Goal: Information Seeking & Learning: Check status

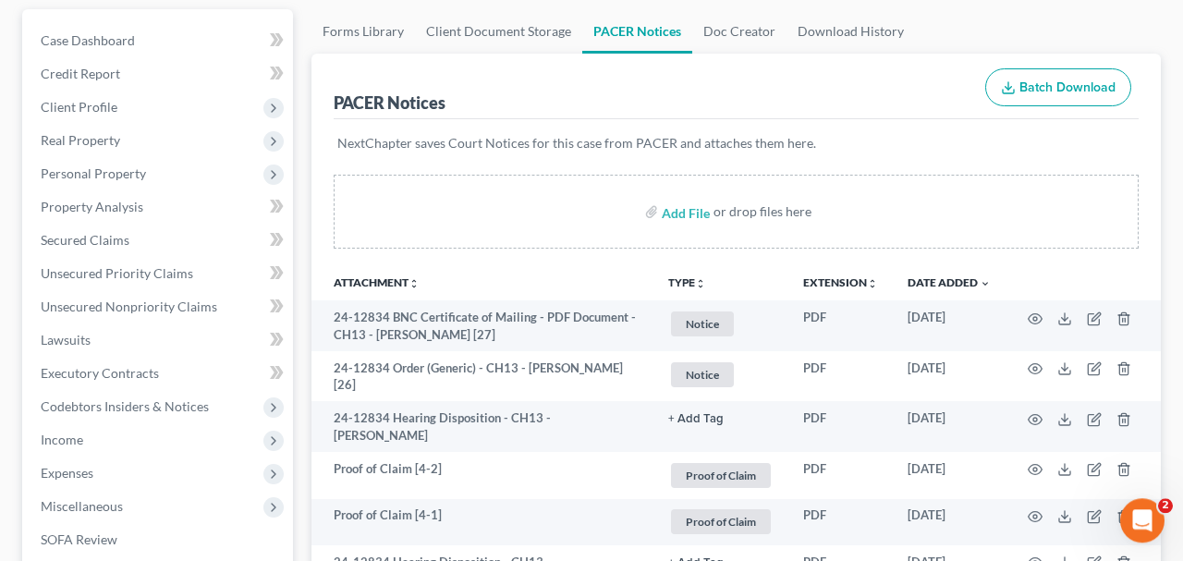
scroll to position [192, 0]
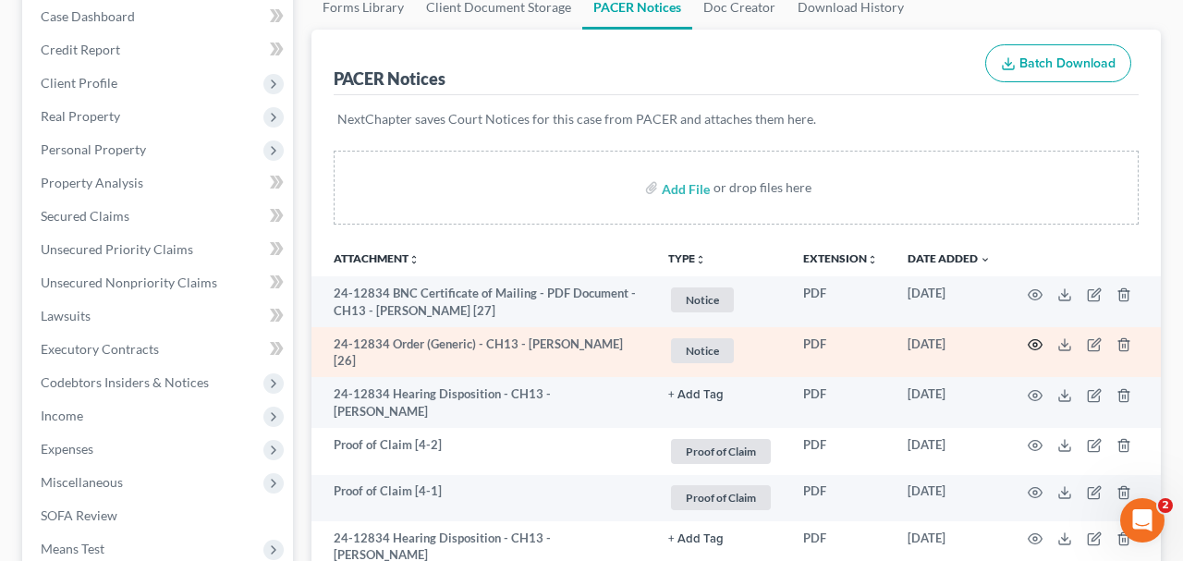
click at [1030, 347] on icon "button" at bounding box center [1034, 344] width 15 height 15
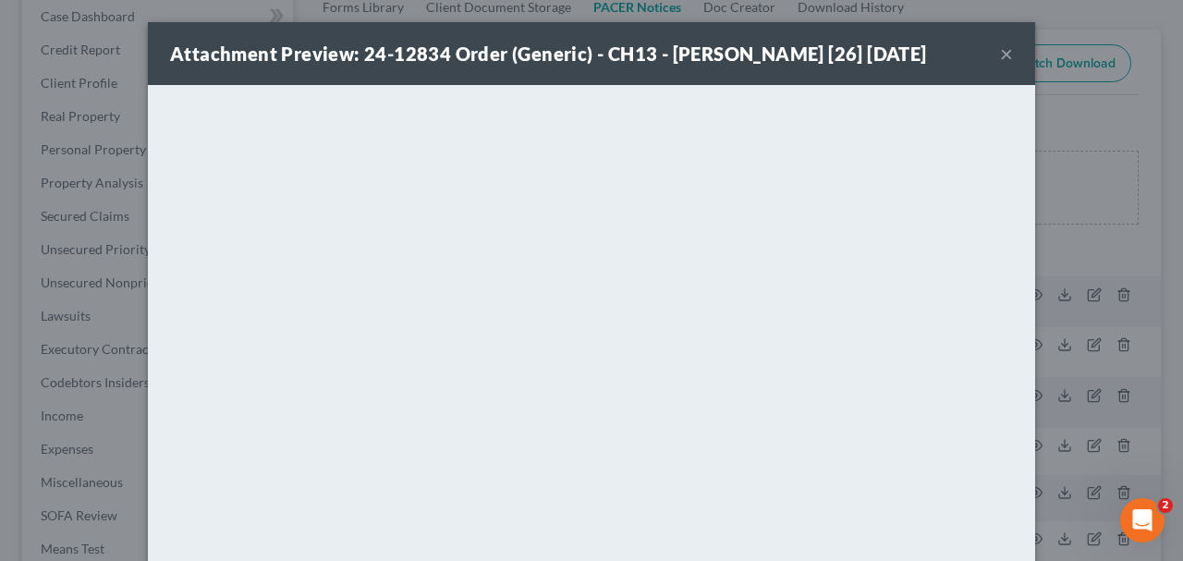
click at [1002, 53] on button "×" at bounding box center [1006, 53] width 13 height 22
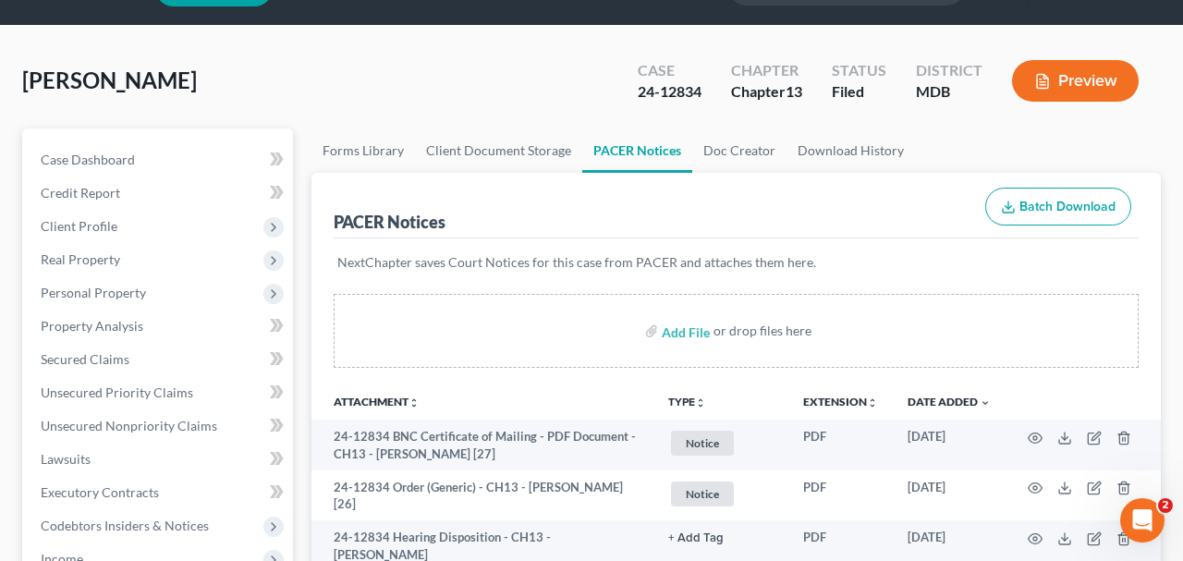
scroll to position [0, 0]
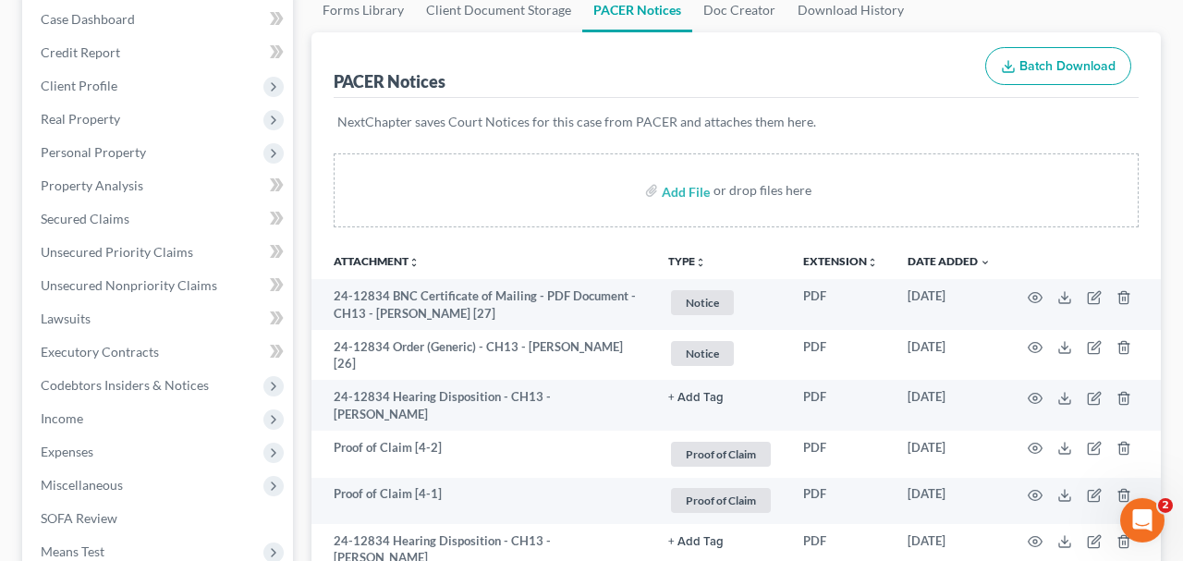
scroll to position [192, 0]
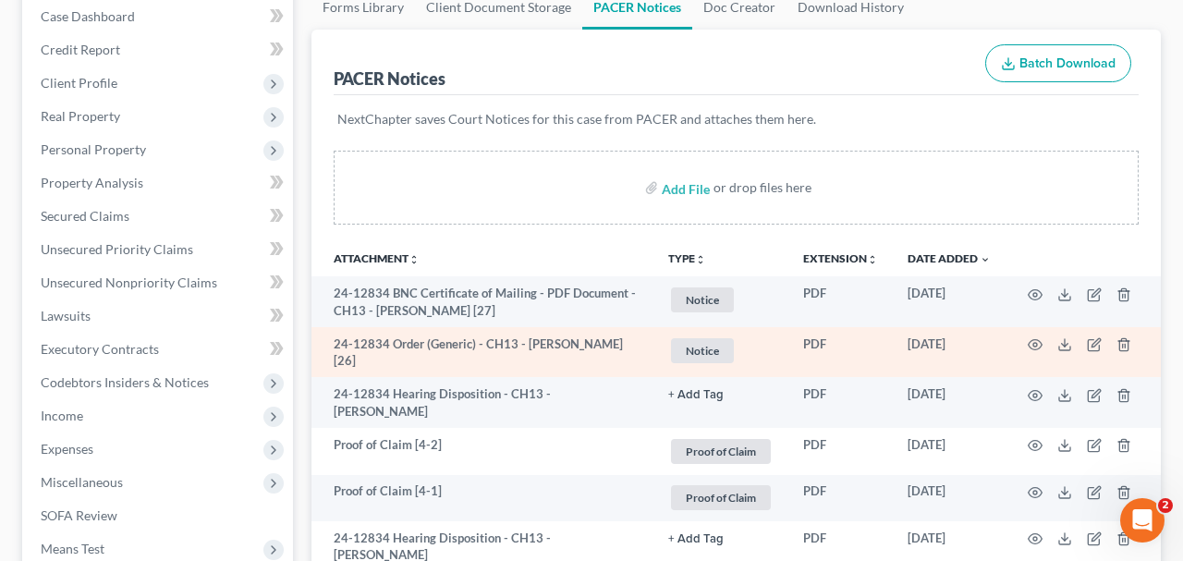
click at [1031, 334] on td at bounding box center [1082, 352] width 155 height 51
click at [1031, 346] on icon "button" at bounding box center [1035, 345] width 14 height 10
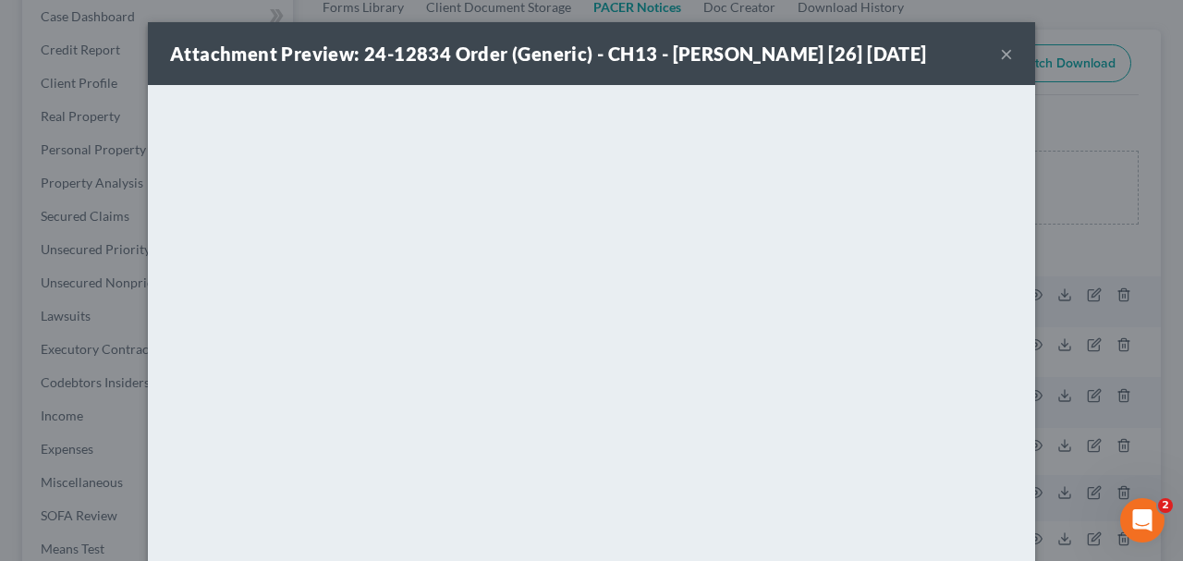
click at [1006, 57] on button "×" at bounding box center [1006, 53] width 13 height 22
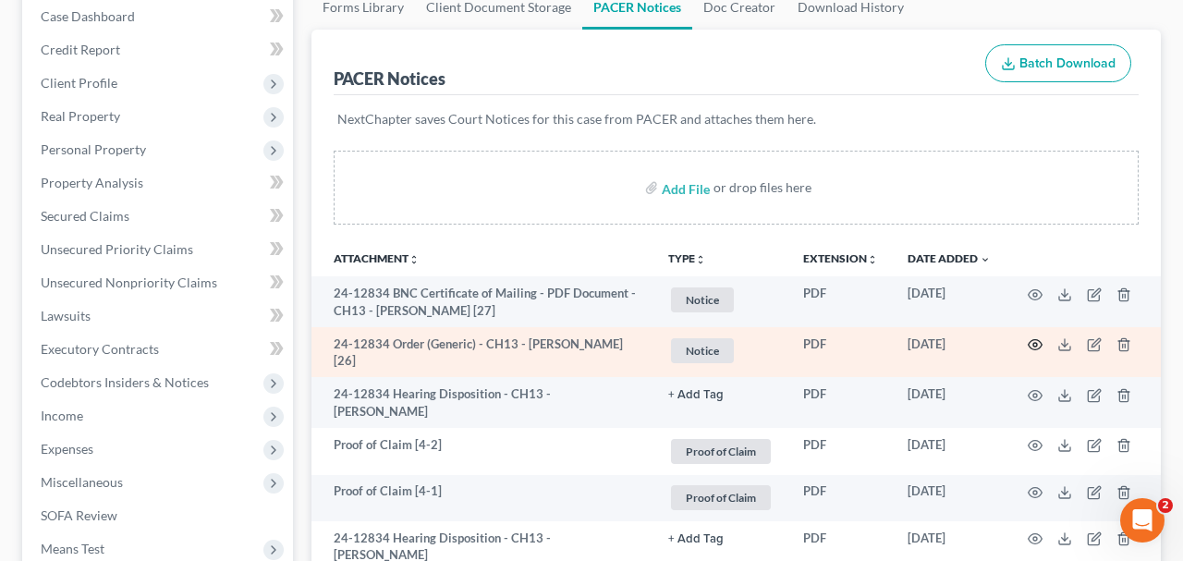
click at [1034, 341] on icon "button" at bounding box center [1034, 344] width 15 height 15
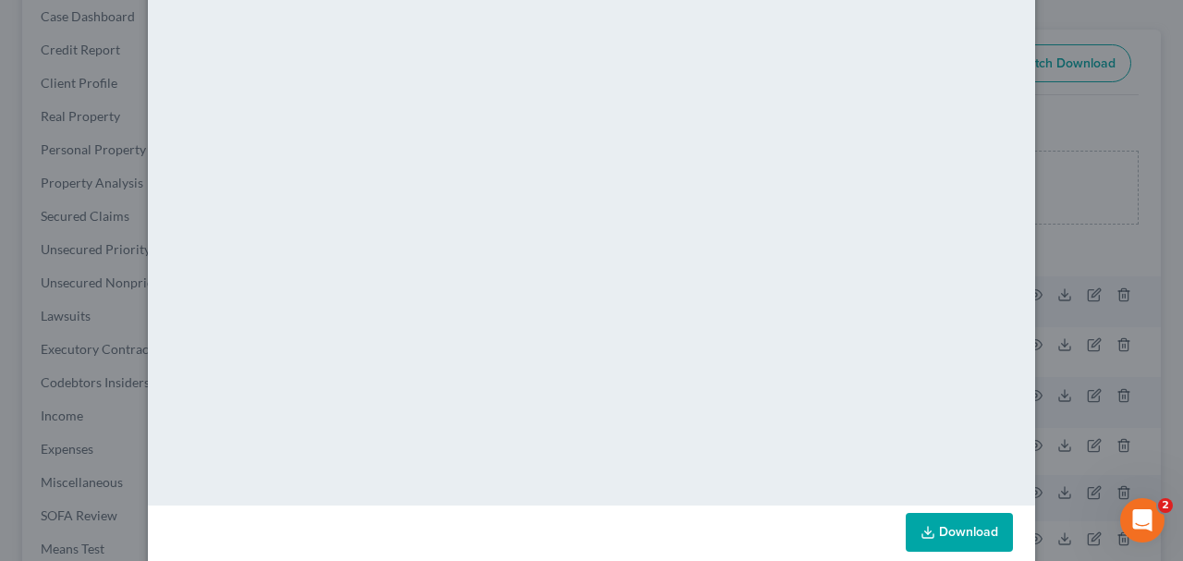
scroll to position [0, 0]
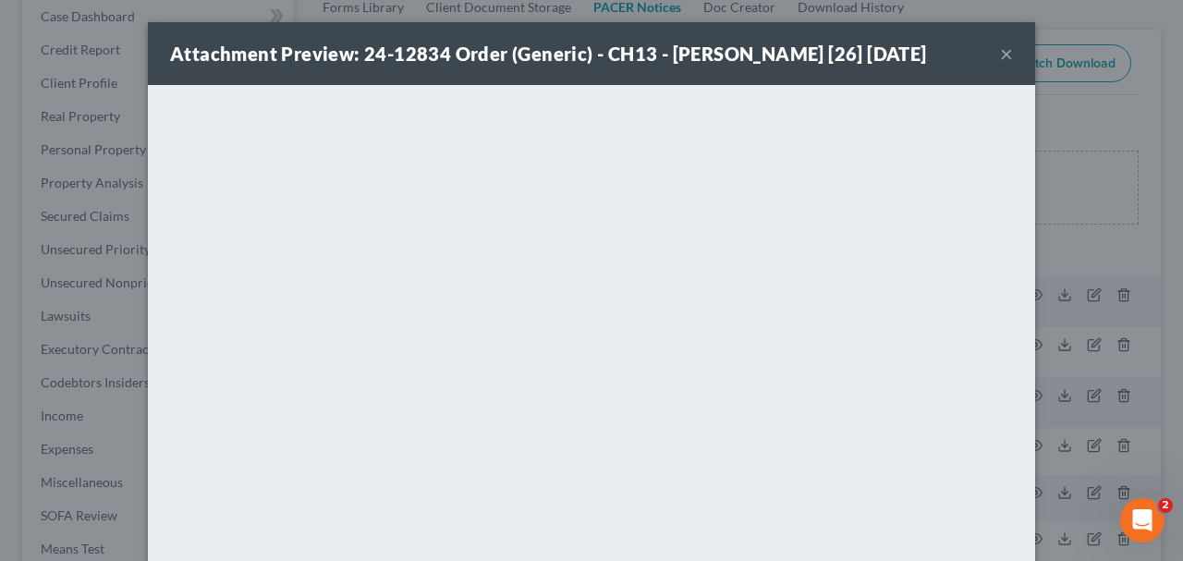
click at [1004, 57] on button "×" at bounding box center [1006, 53] width 13 height 22
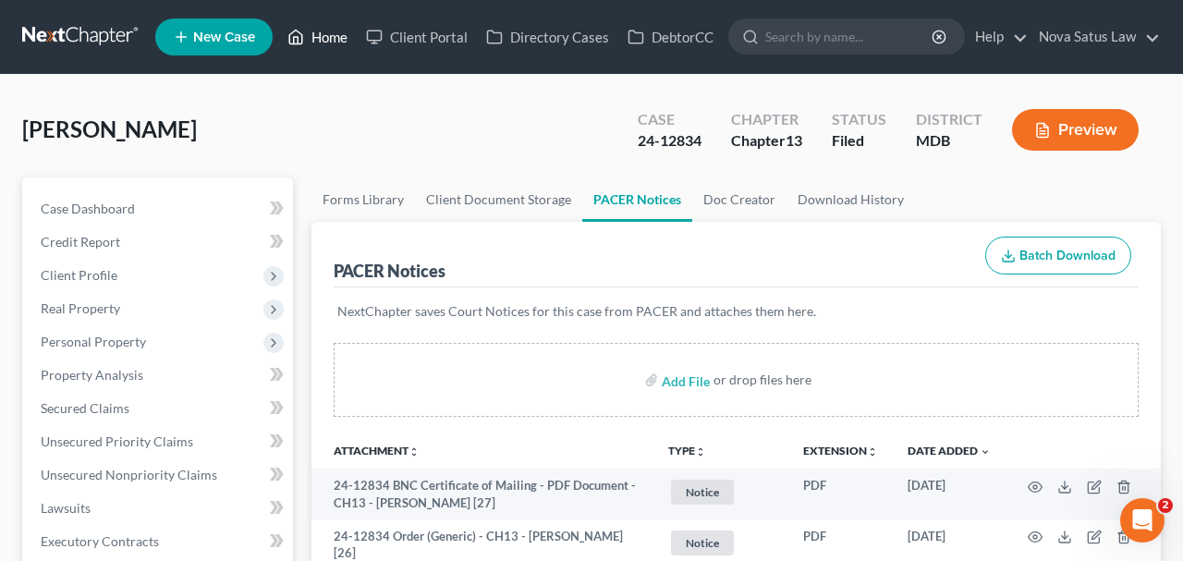
click at [321, 33] on link "Home" at bounding box center [317, 36] width 79 height 33
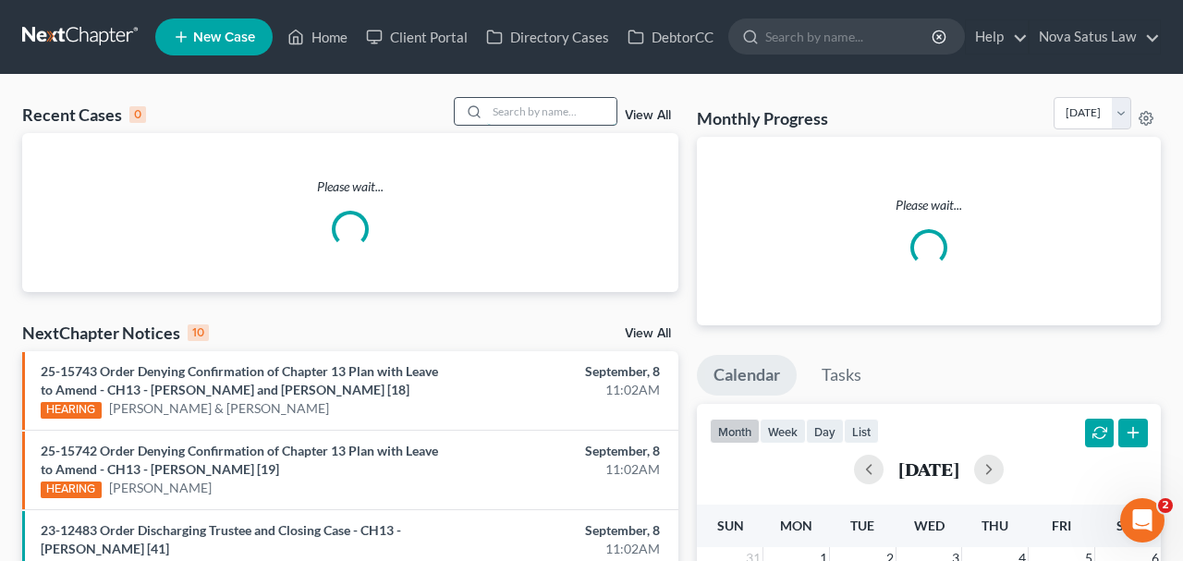
click at [526, 114] on input "search" at bounding box center [551, 111] width 129 height 27
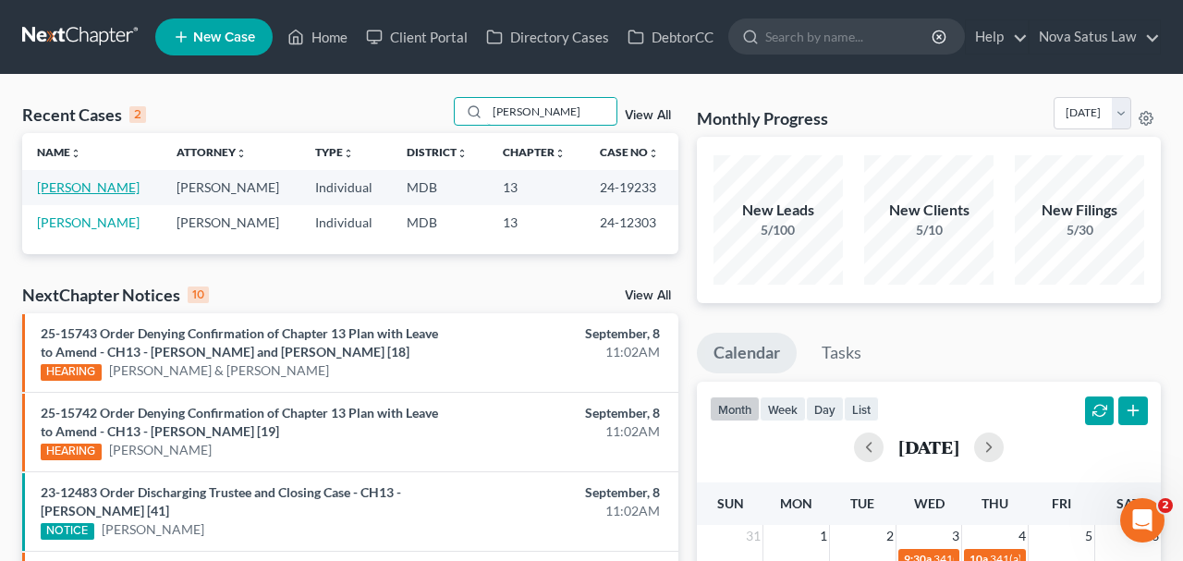
type input "silverman"
click at [101, 191] on link "Silverman, Allen" at bounding box center [88, 187] width 103 height 16
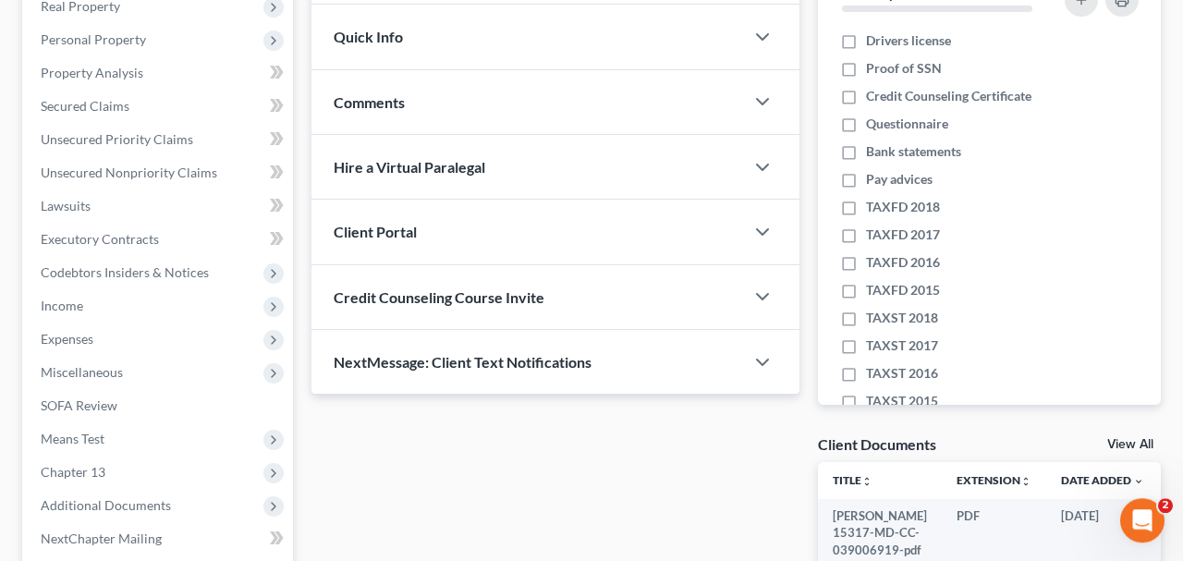
scroll to position [480, 0]
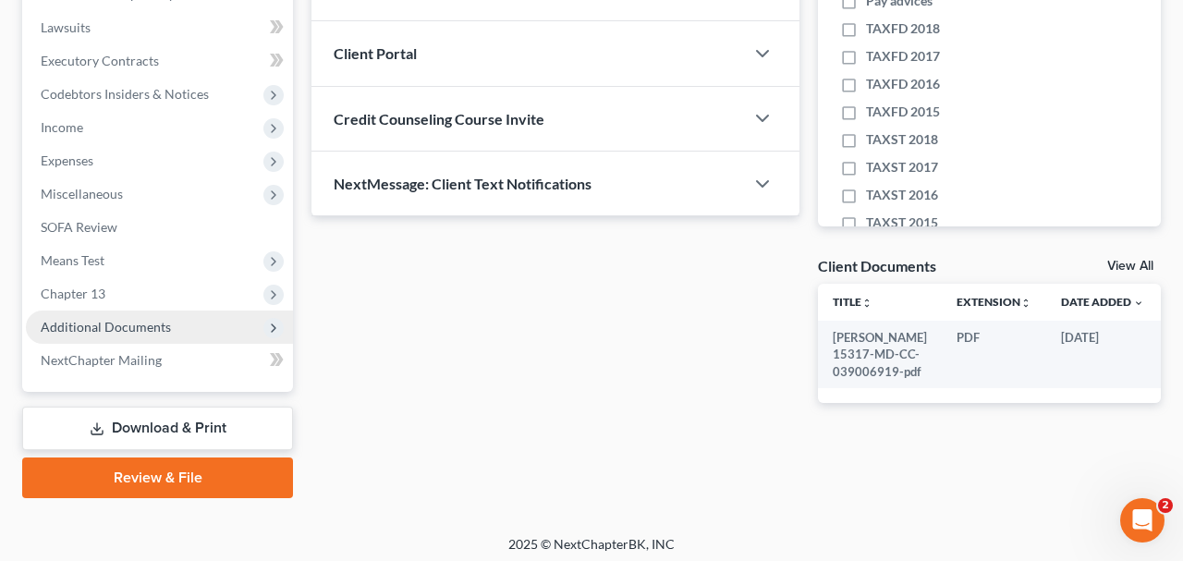
click at [161, 323] on span "Additional Documents" at bounding box center [106, 327] width 130 height 16
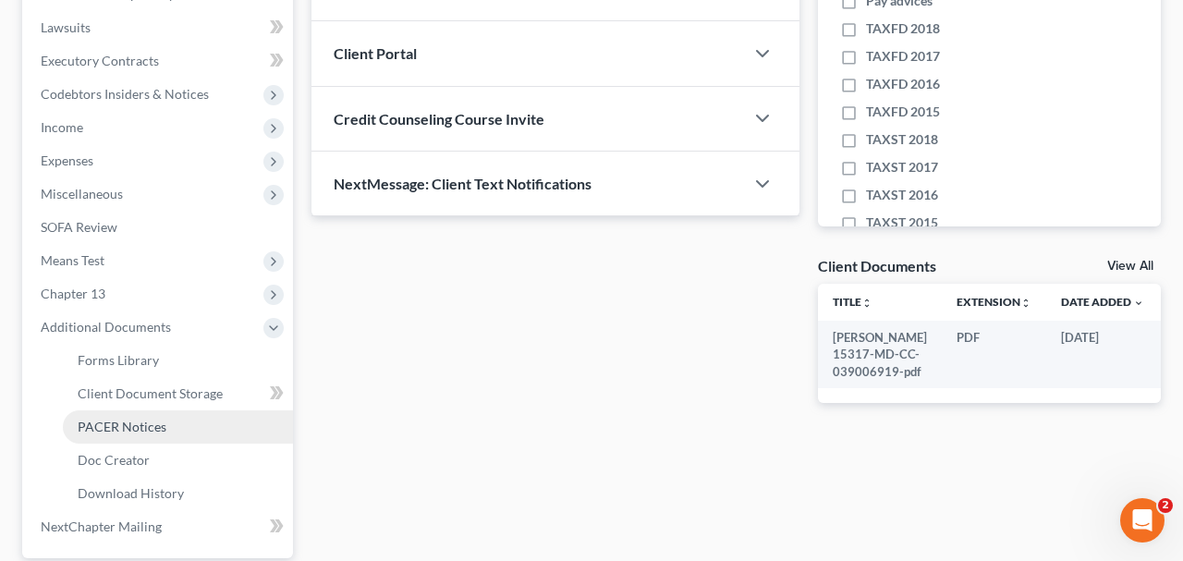
click at [156, 422] on span "PACER Notices" at bounding box center [122, 427] width 89 height 16
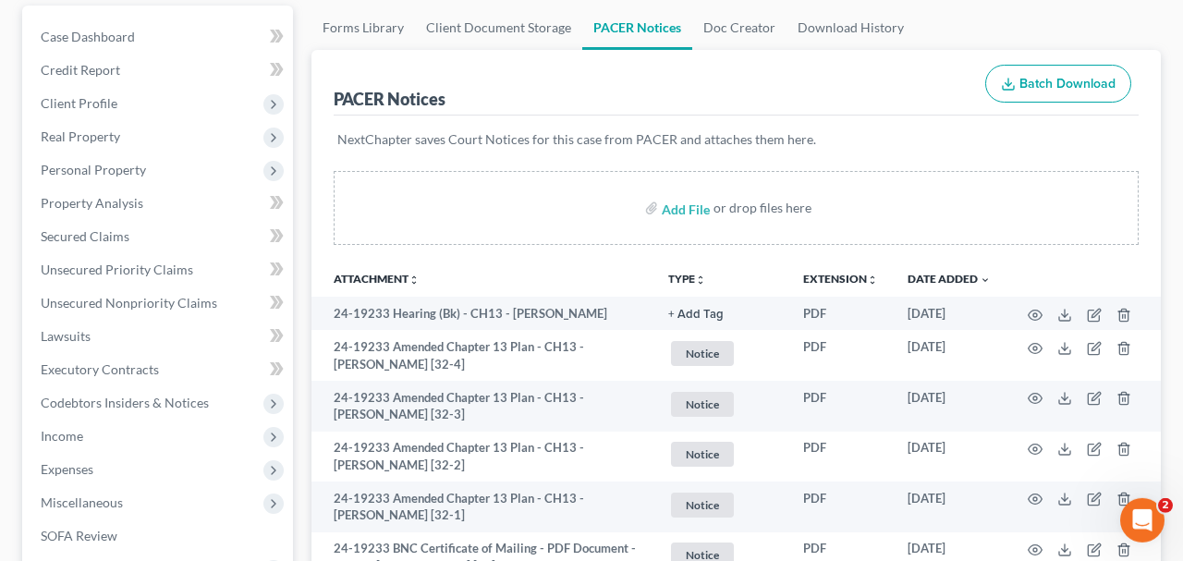
scroll to position [192, 0]
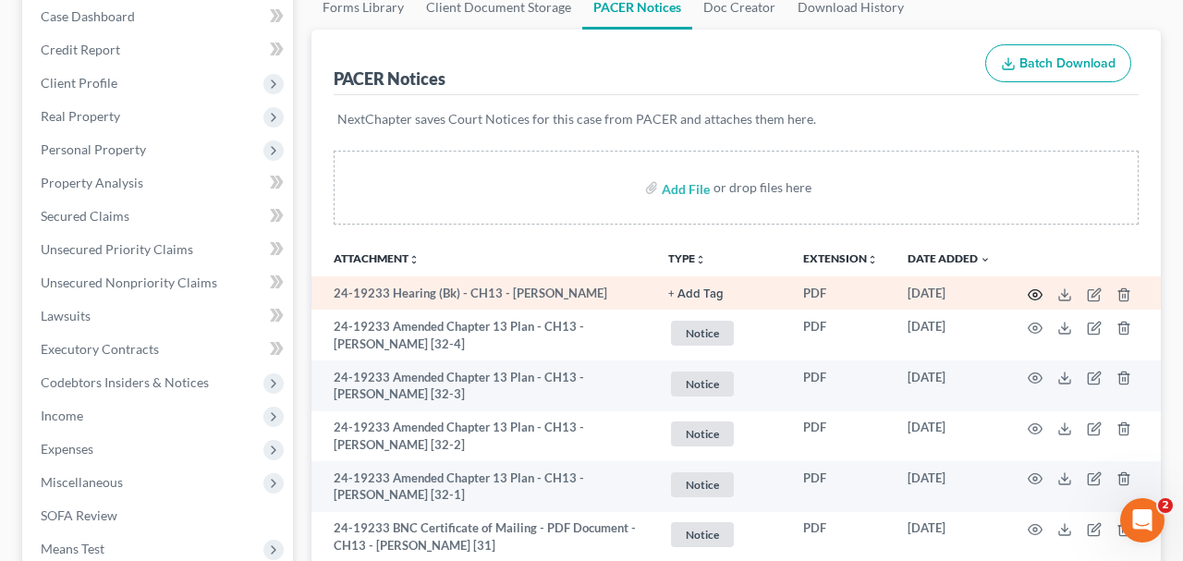
click at [1038, 290] on icon "button" at bounding box center [1034, 294] width 15 height 15
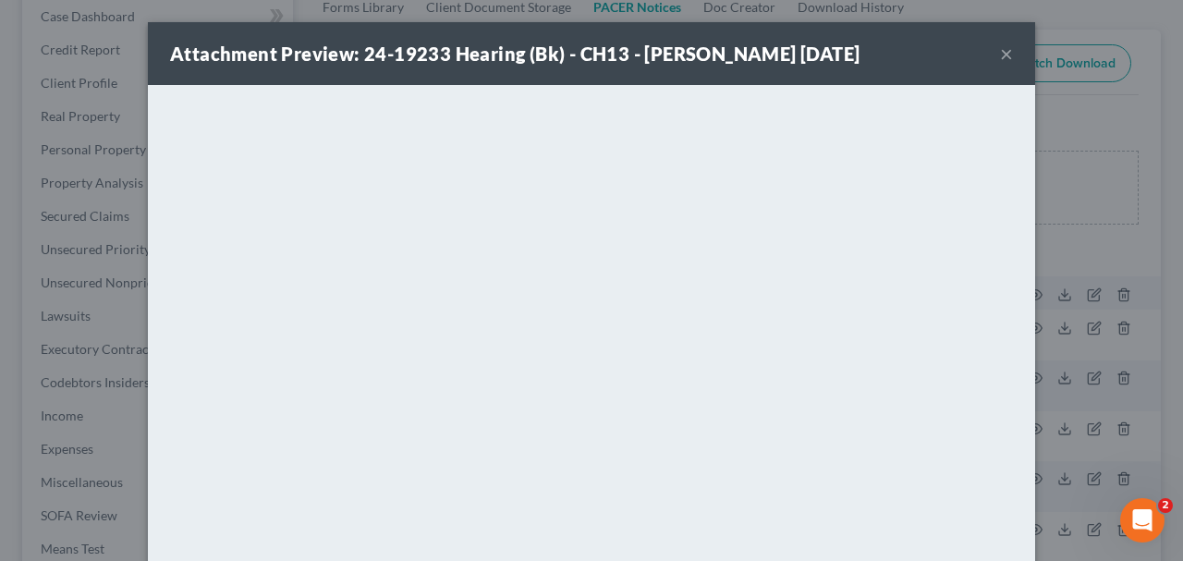
click at [1010, 57] on button "×" at bounding box center [1006, 53] width 13 height 22
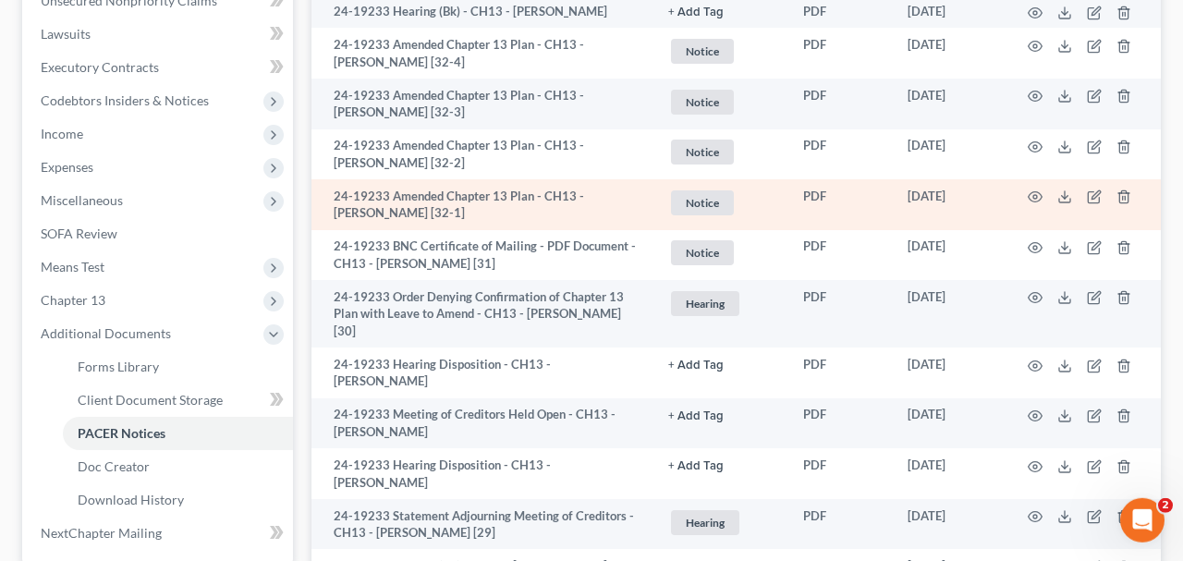
scroll to position [480, 0]
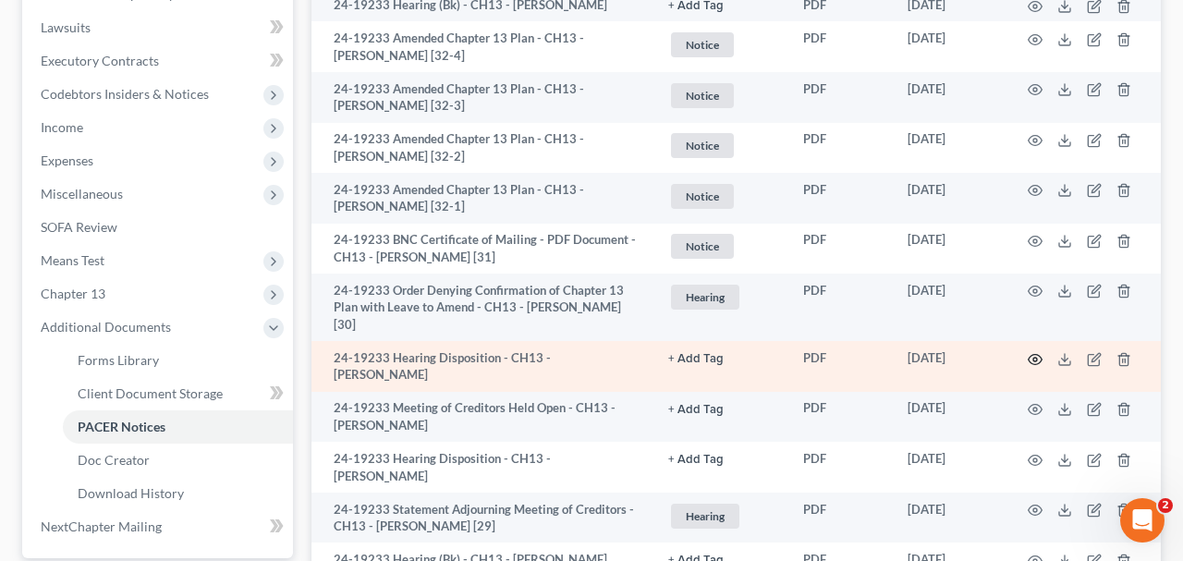
click at [1030, 354] on icon "button" at bounding box center [1035, 359] width 14 height 10
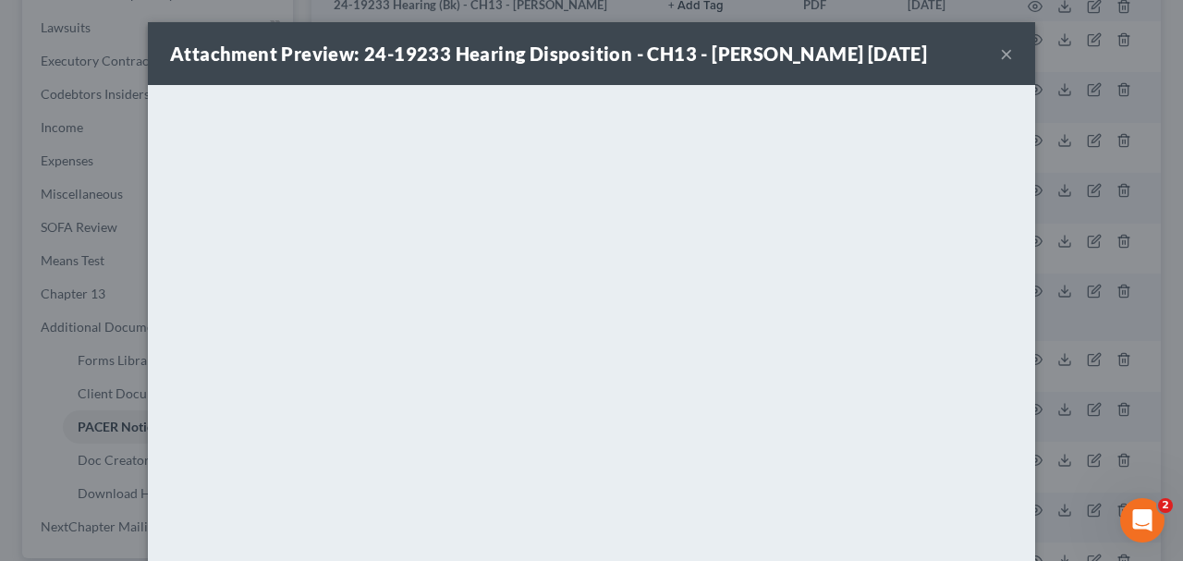
click at [1002, 58] on button "×" at bounding box center [1006, 53] width 13 height 22
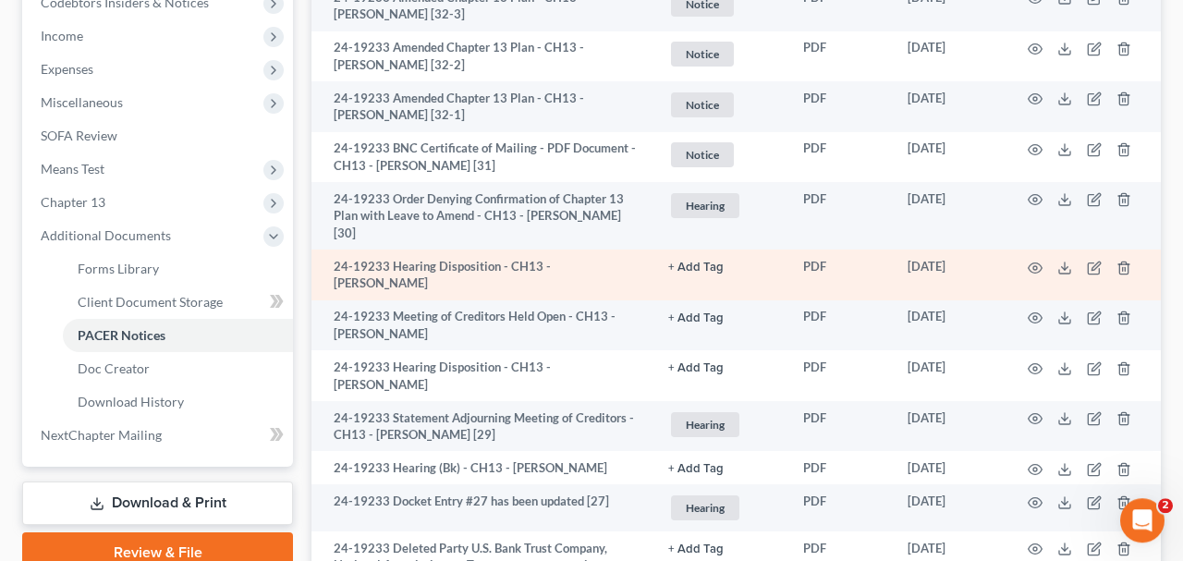
scroll to position [577, 0]
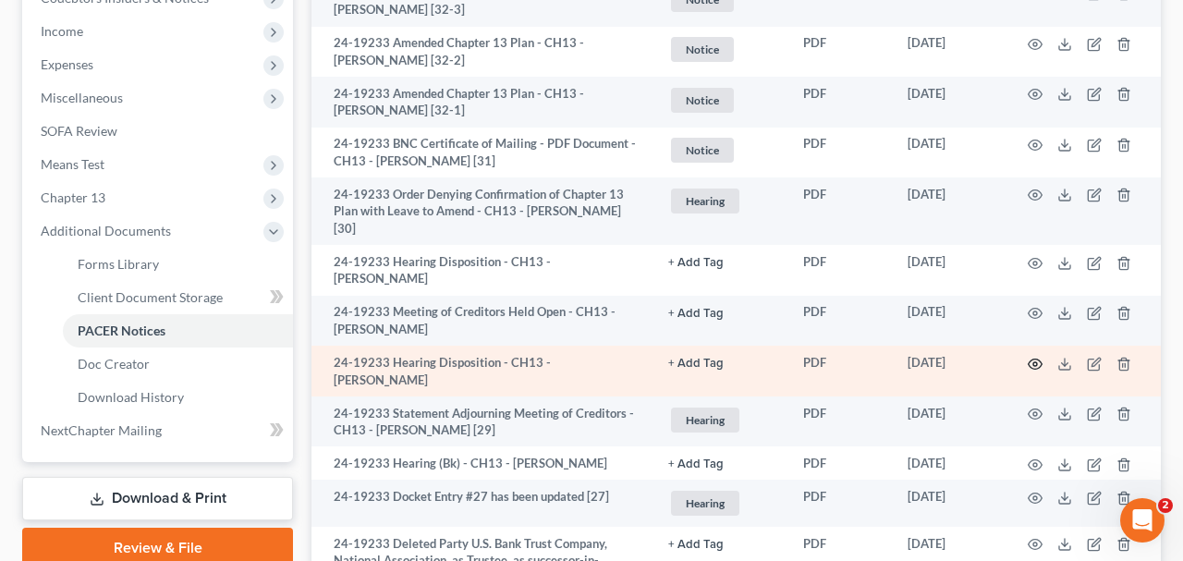
click at [1030, 358] on icon "button" at bounding box center [1034, 364] width 15 height 15
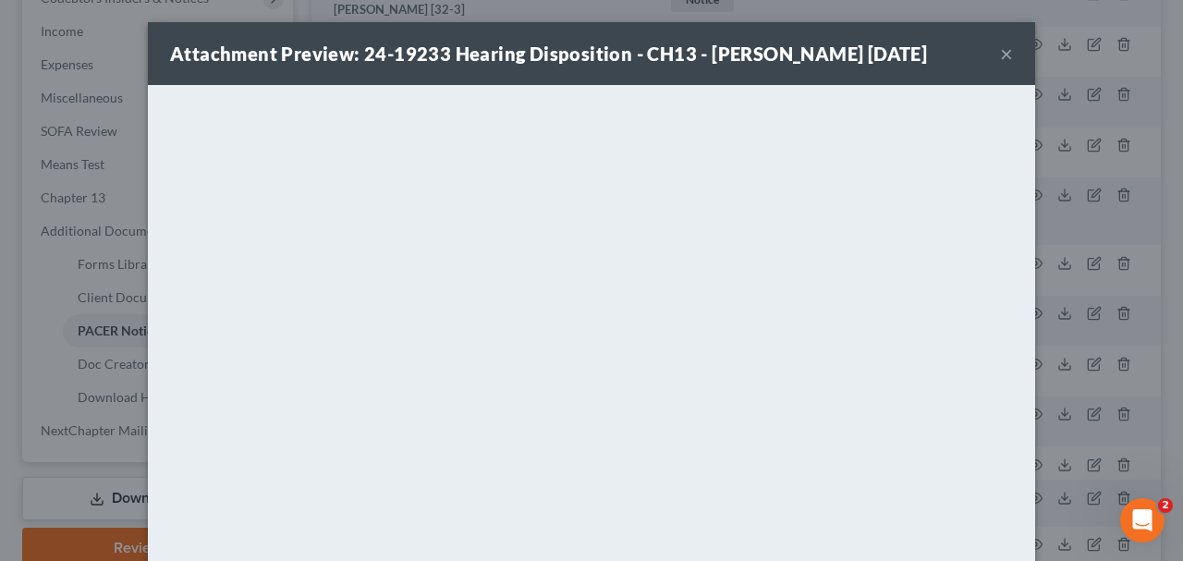
click at [1006, 61] on button "×" at bounding box center [1006, 53] width 13 height 22
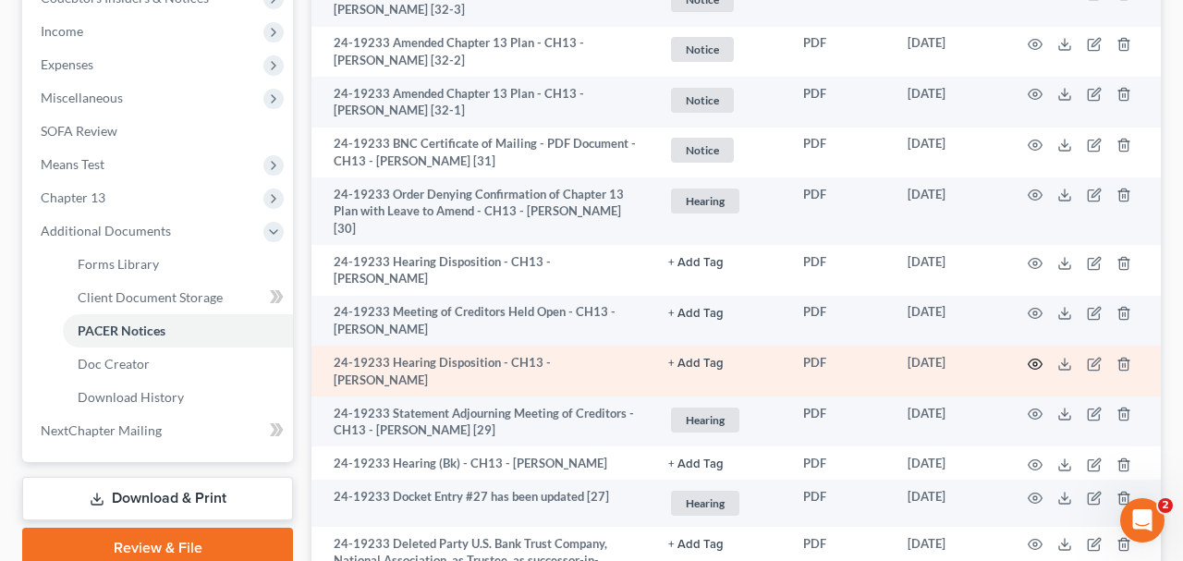
click at [1029, 365] on icon "button" at bounding box center [1035, 363] width 14 height 10
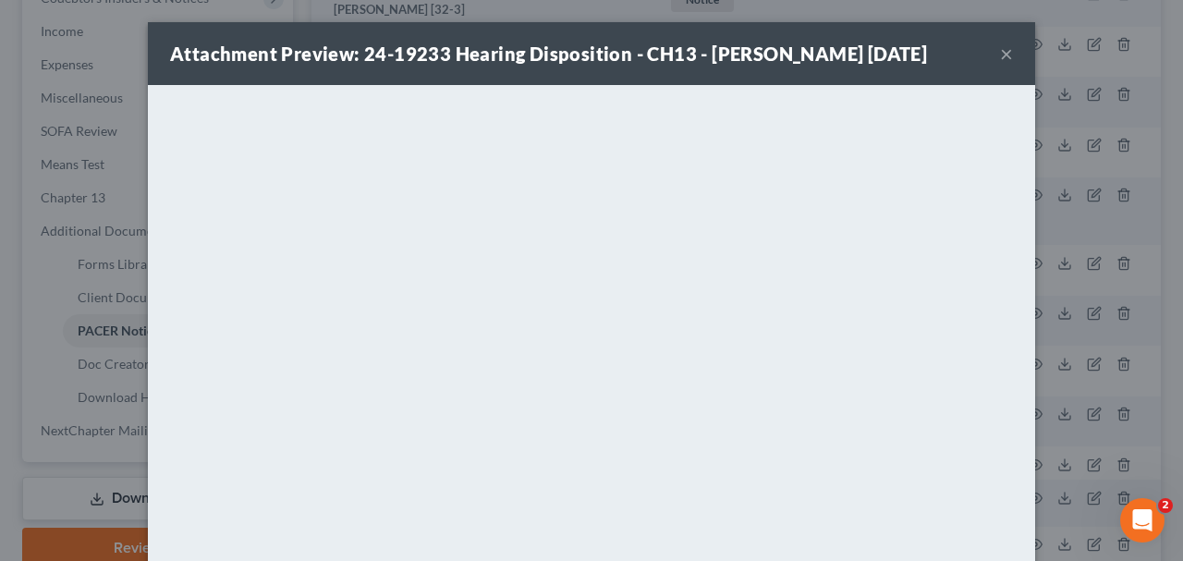
click at [1002, 50] on button "×" at bounding box center [1006, 53] width 13 height 22
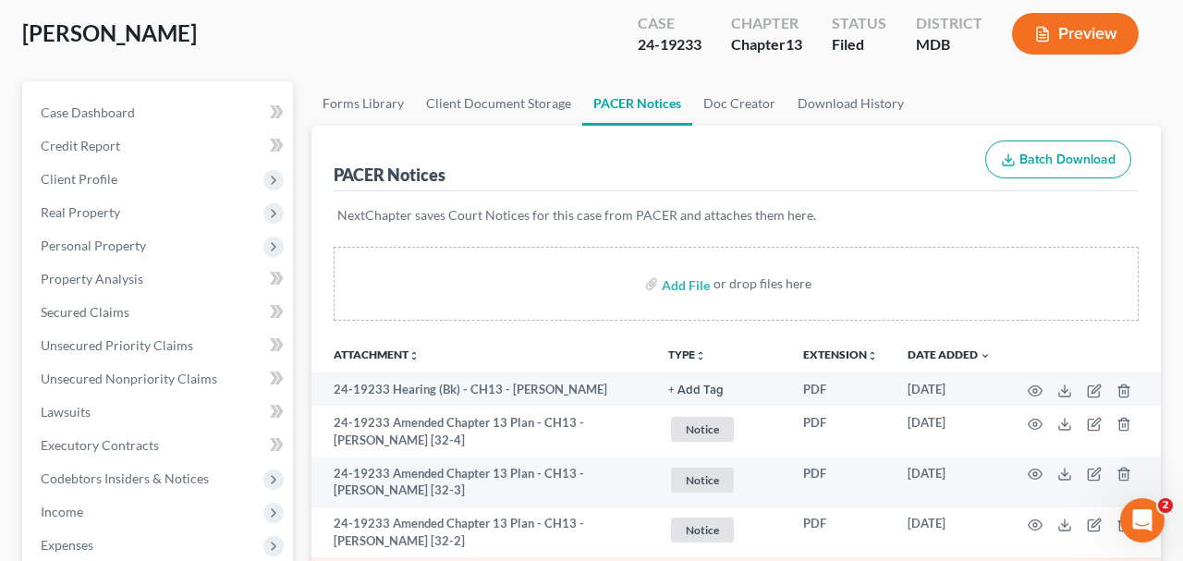
scroll to position [0, 0]
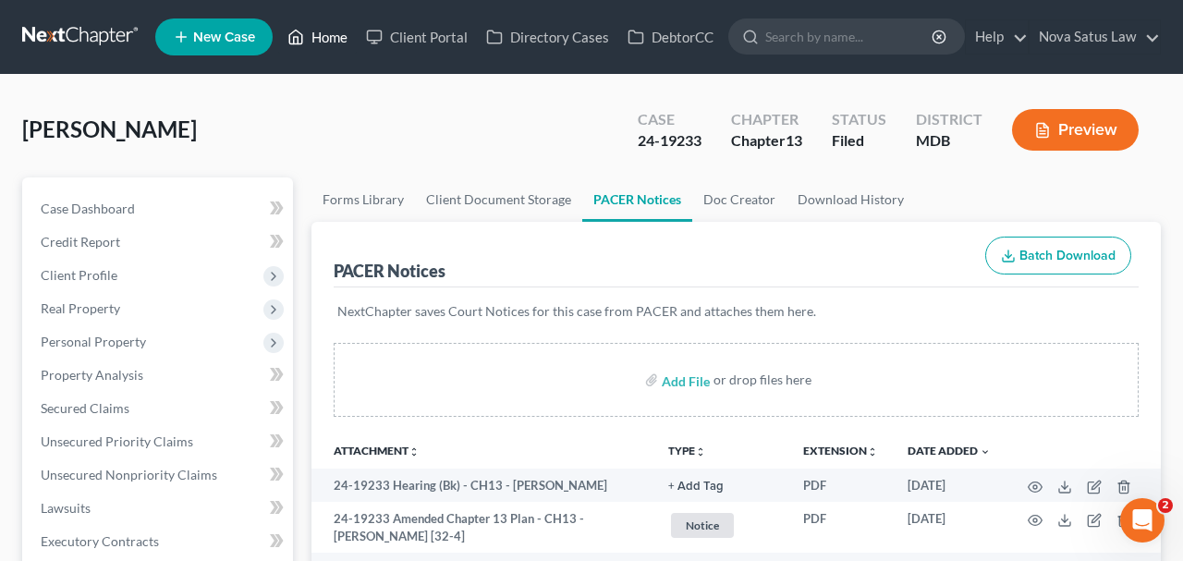
click at [332, 40] on link "Home" at bounding box center [317, 36] width 79 height 33
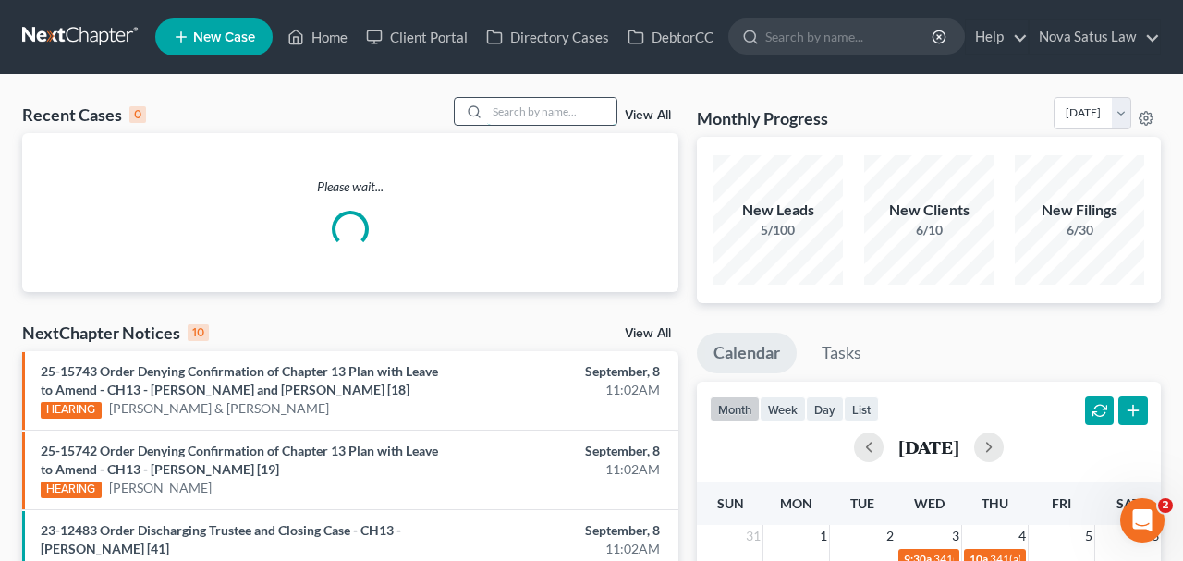
click at [500, 110] on input "search" at bounding box center [551, 111] width 129 height 27
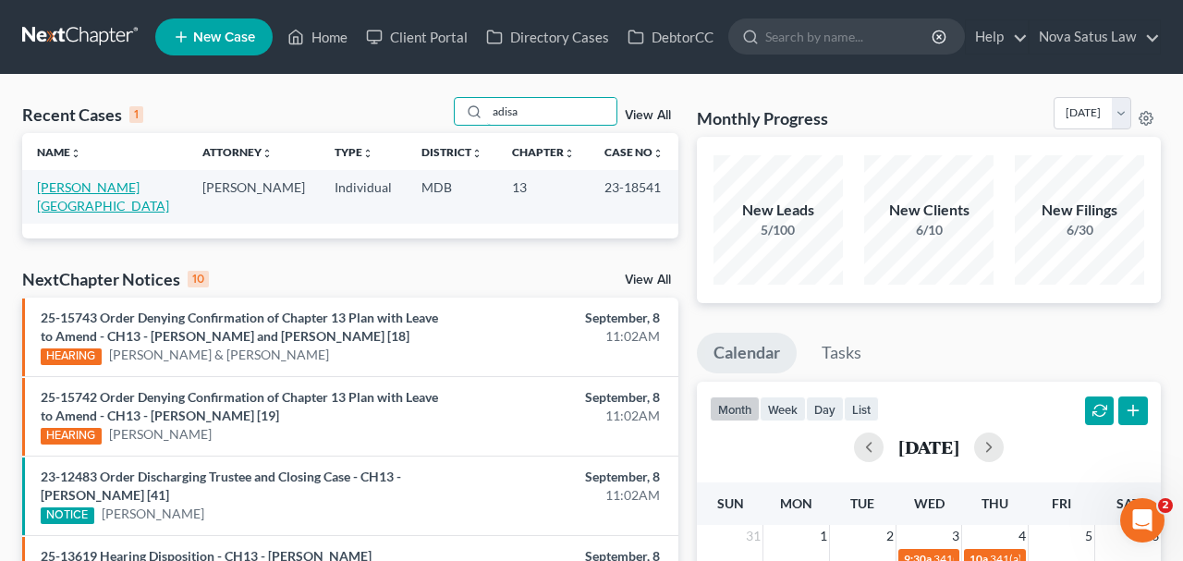
type input "adisa"
click at [124, 190] on link "Adisa, Oluwatoyin" at bounding box center [103, 196] width 132 height 34
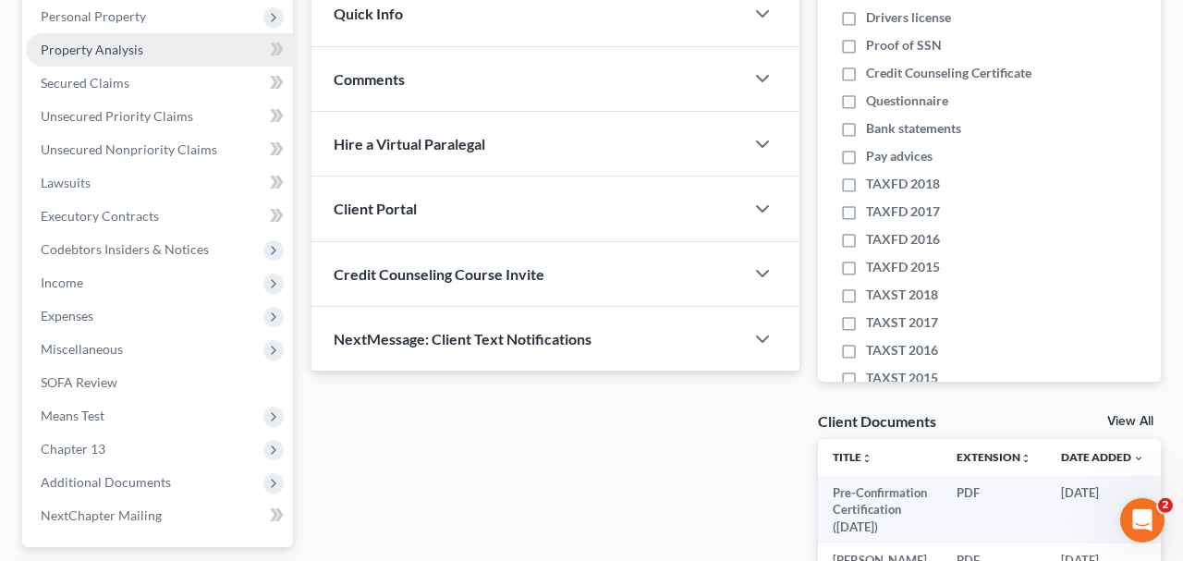
scroll to position [384, 0]
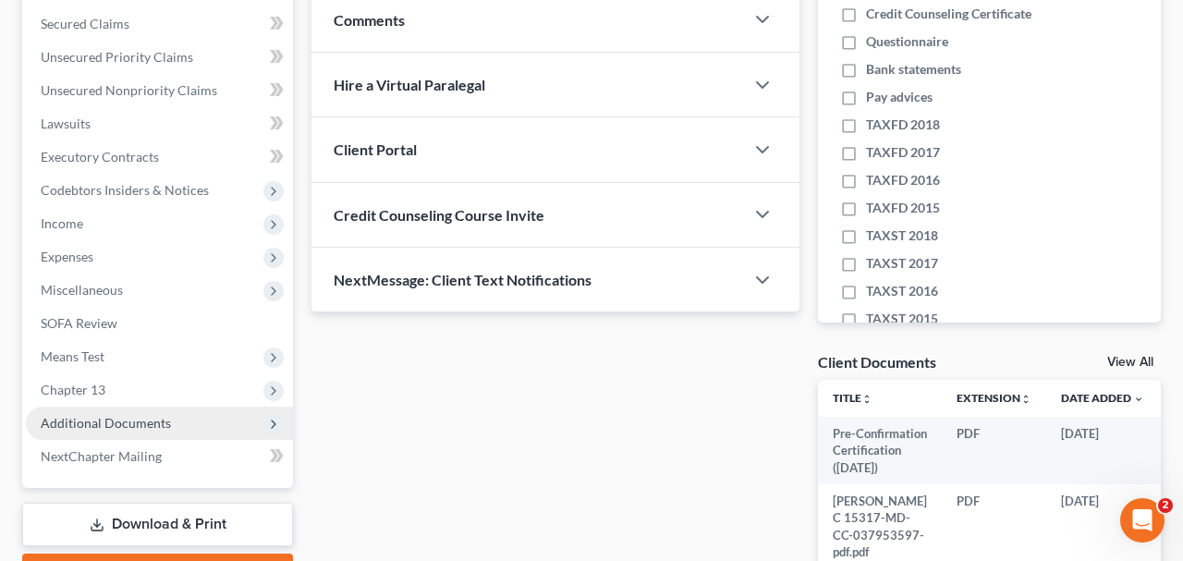
click at [106, 419] on span "Additional Documents" at bounding box center [106, 423] width 130 height 16
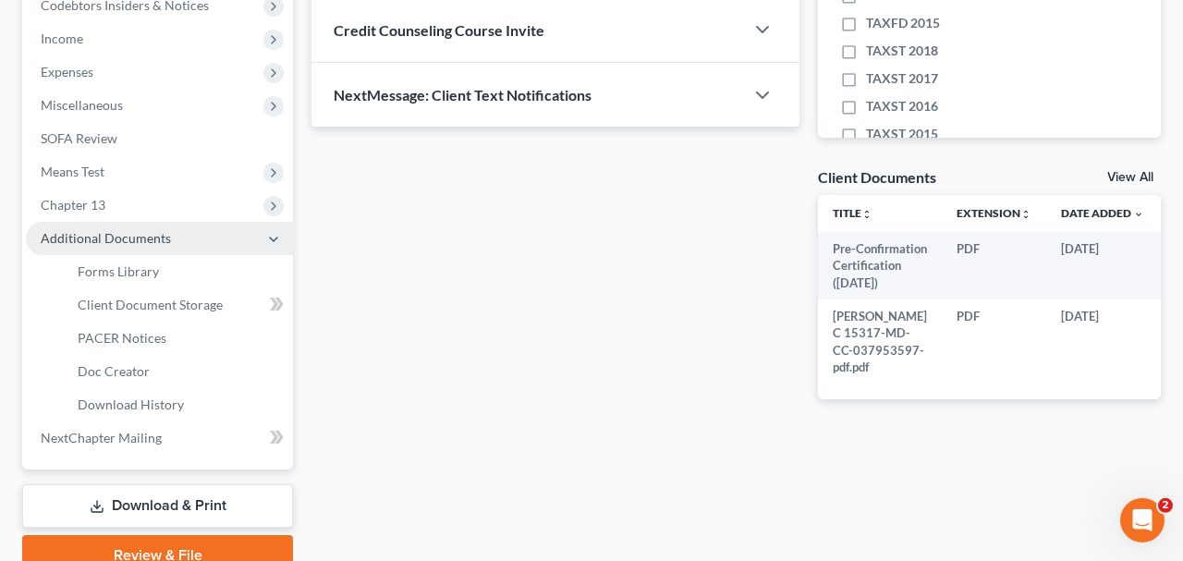
scroll to position [577, 0]
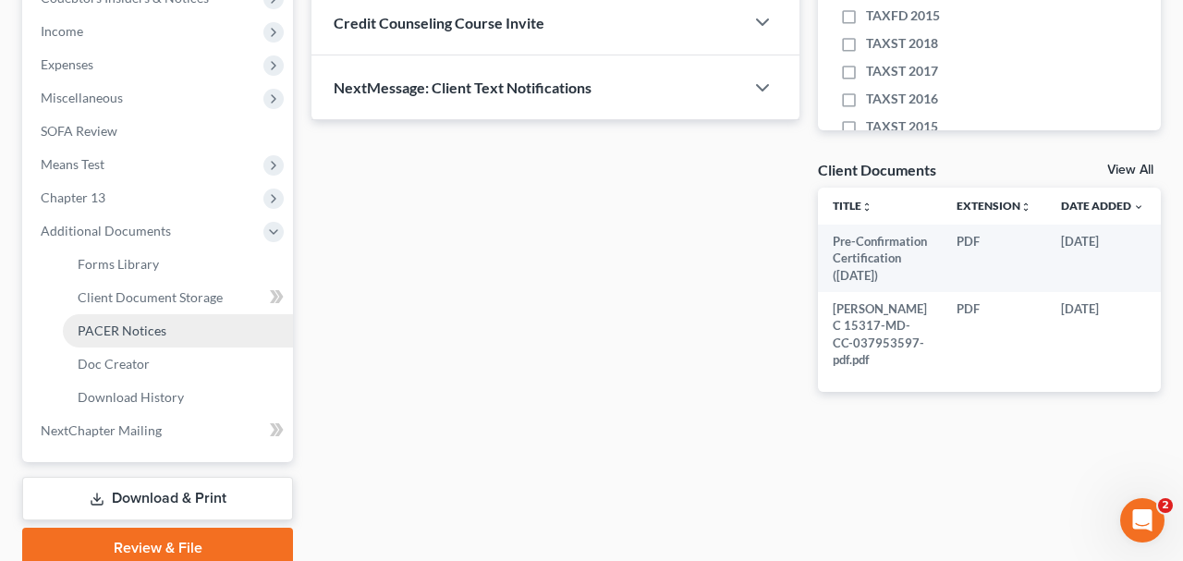
click at [129, 329] on span "PACER Notices" at bounding box center [122, 330] width 89 height 16
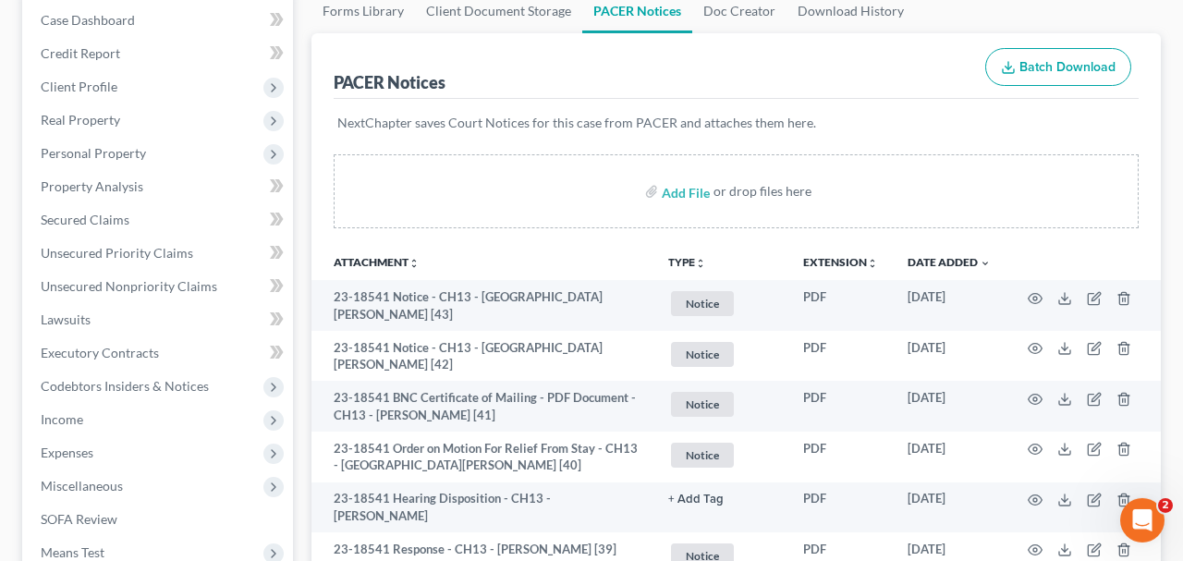
scroll to position [192, 0]
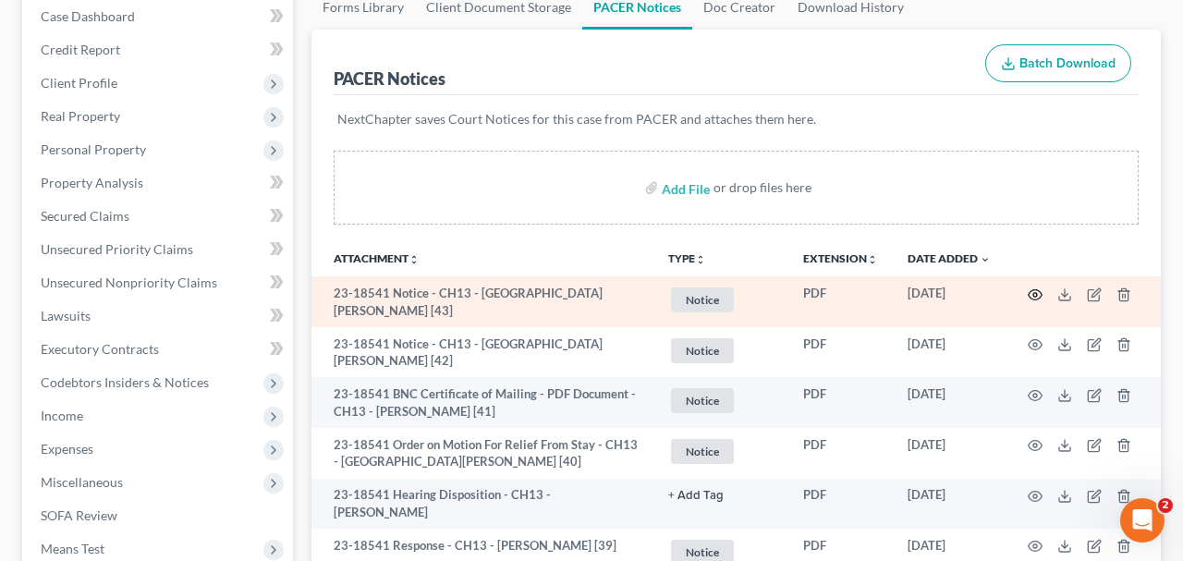
click at [1036, 298] on icon "button" at bounding box center [1034, 294] width 15 height 15
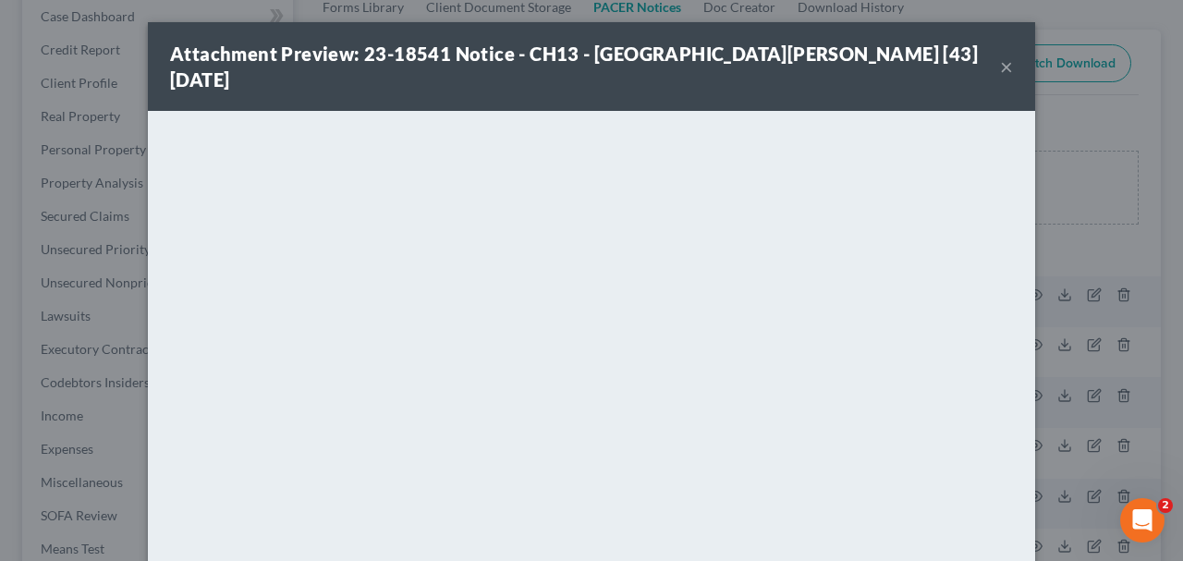
click at [1004, 56] on button "×" at bounding box center [1006, 66] width 13 height 22
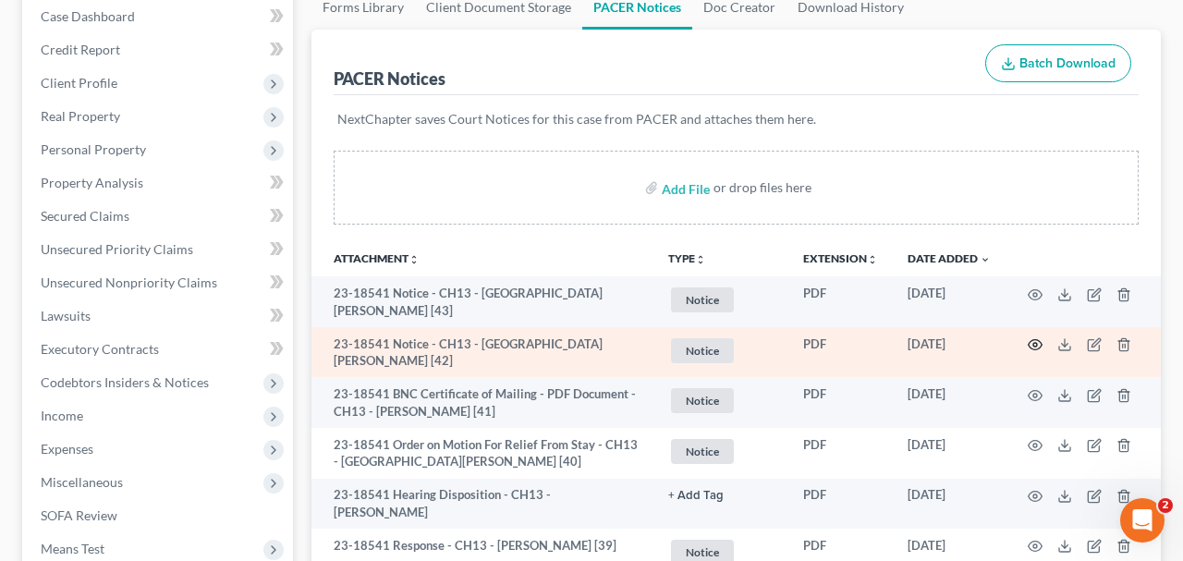
click at [1036, 343] on icon "button" at bounding box center [1034, 344] width 15 height 15
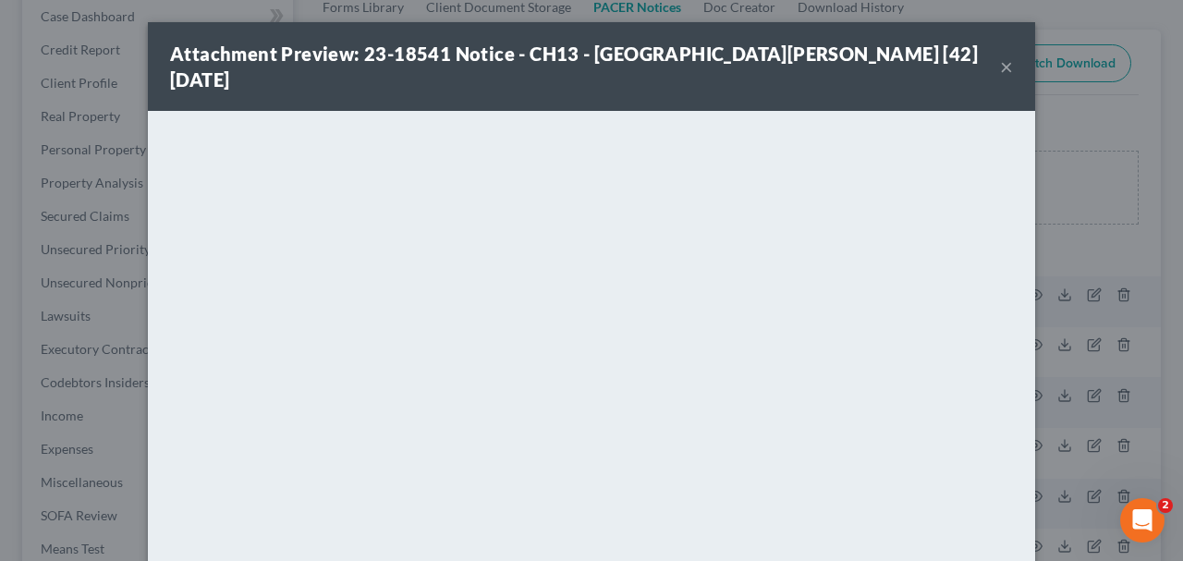
click at [1007, 55] on button "×" at bounding box center [1006, 66] width 13 height 22
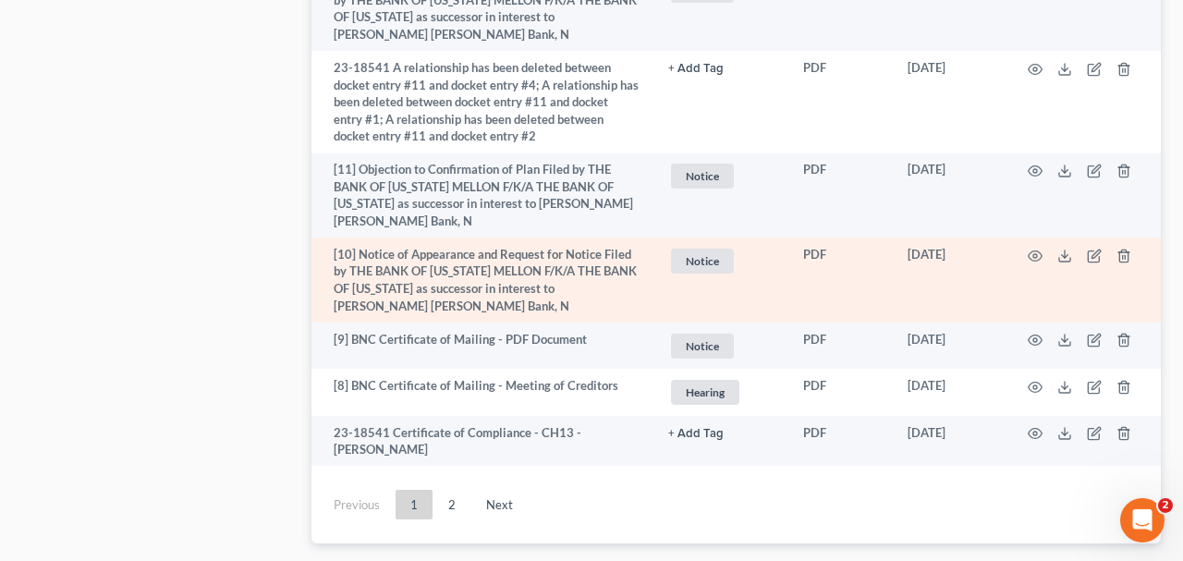
scroll to position [4105, 0]
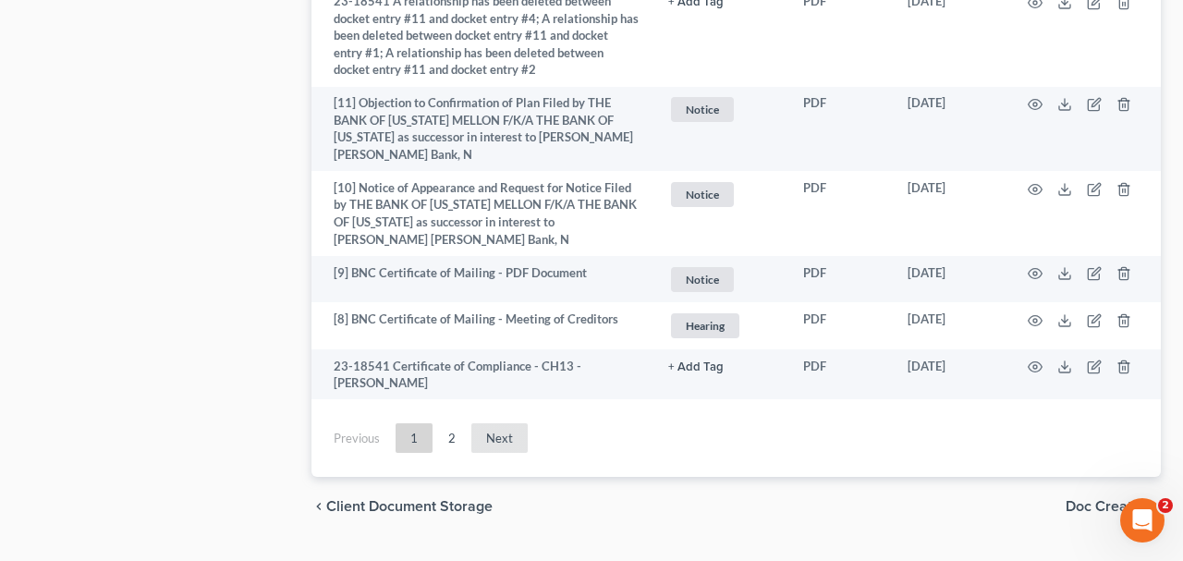
click at [489, 423] on link "Next" at bounding box center [499, 438] width 56 height 30
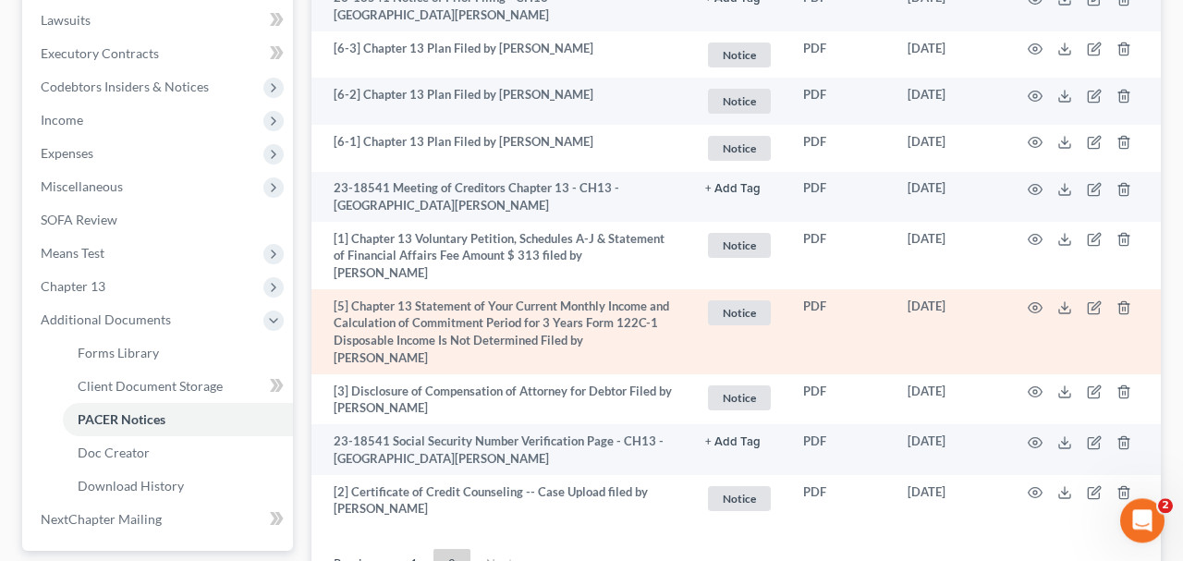
scroll to position [650, 0]
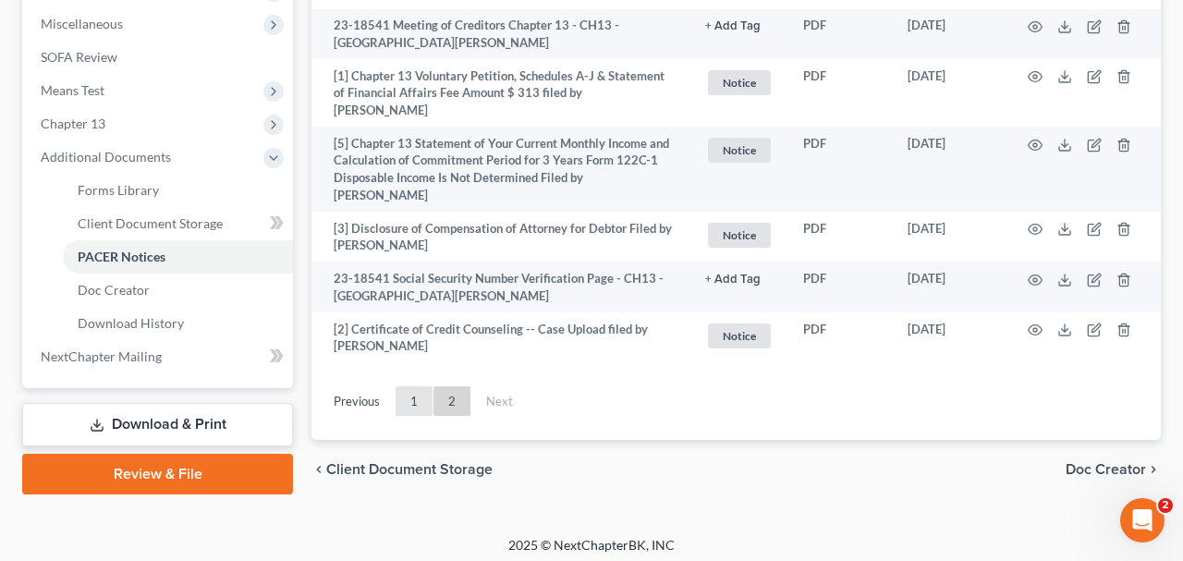
click at [419, 386] on link "1" at bounding box center [413, 401] width 37 height 30
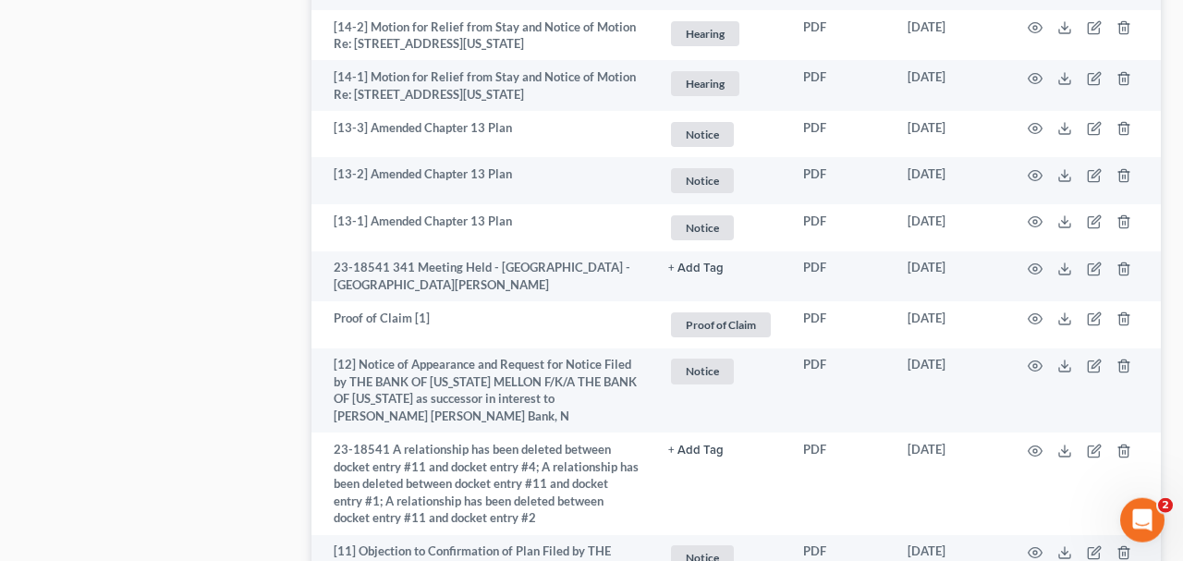
scroll to position [3625, 0]
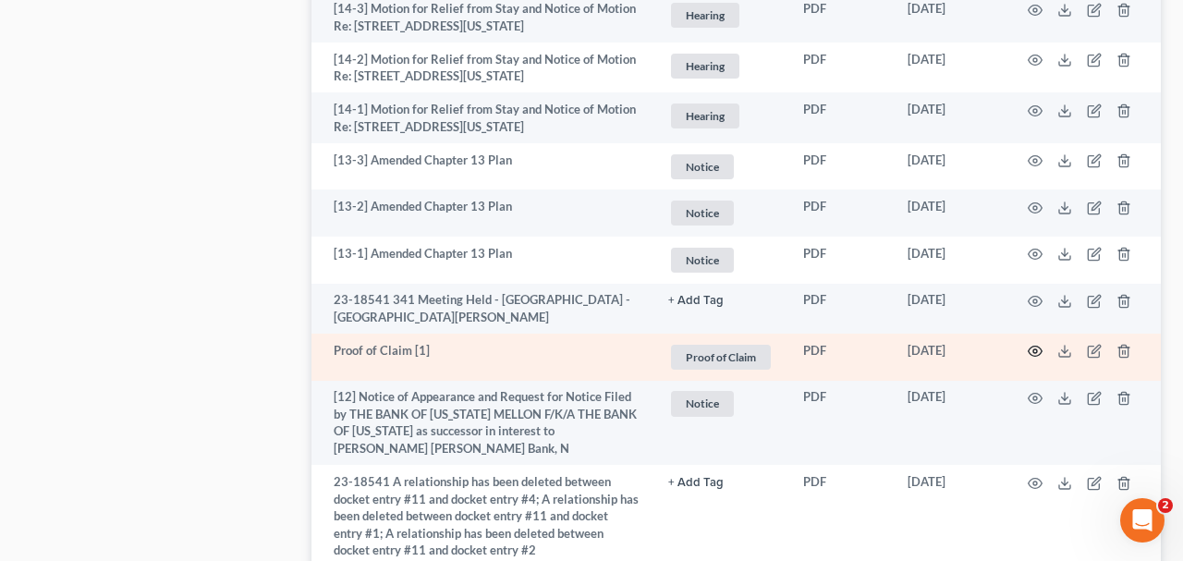
click at [1035, 344] on icon "button" at bounding box center [1034, 351] width 15 height 15
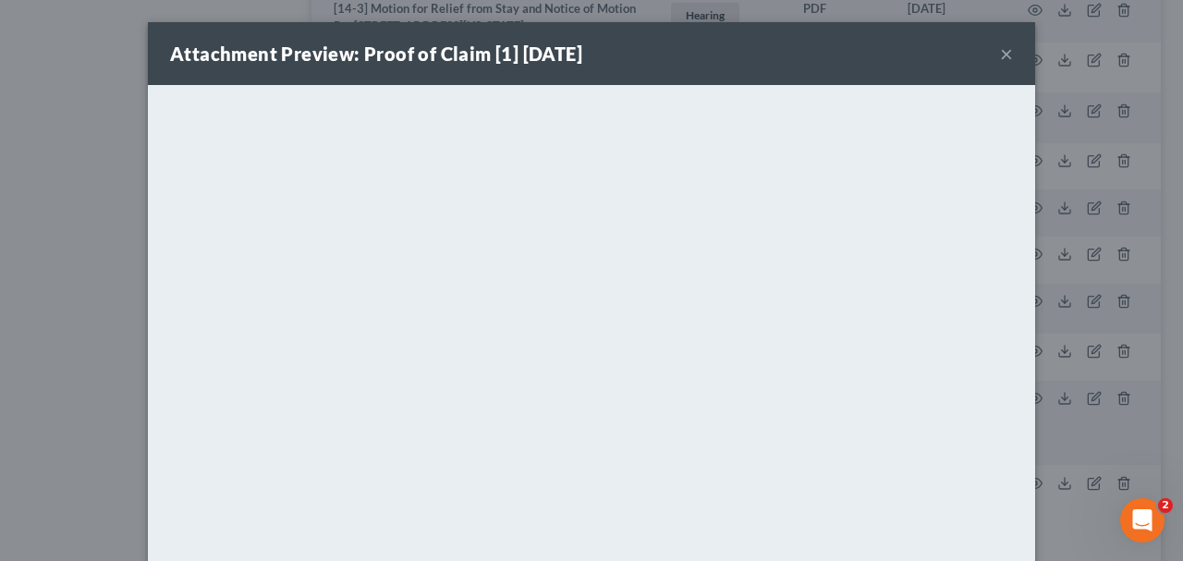
click at [1007, 58] on button "×" at bounding box center [1006, 53] width 13 height 22
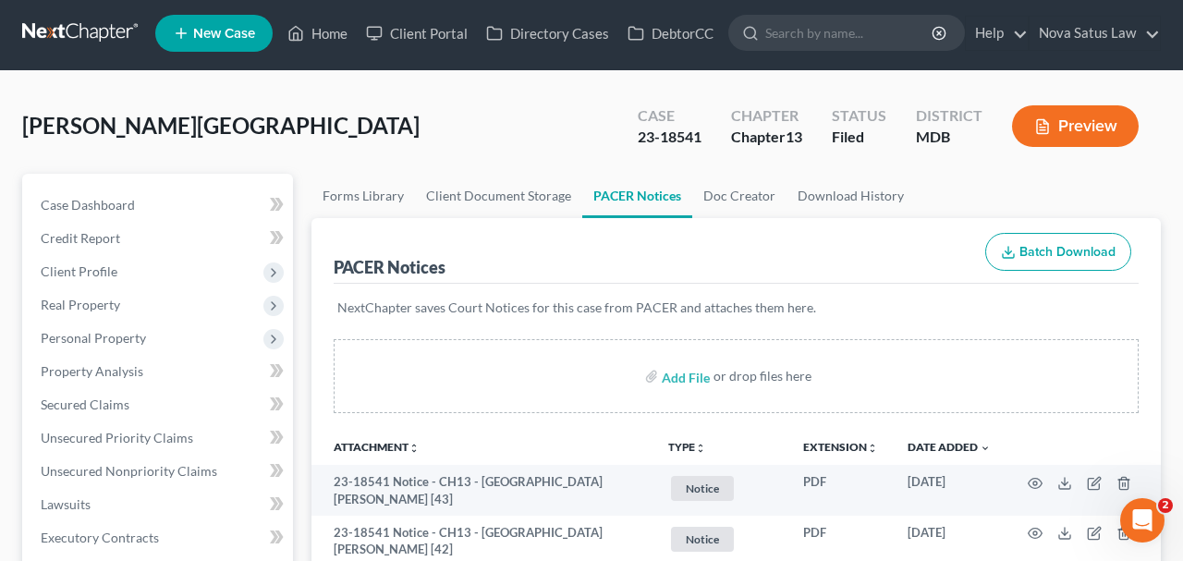
scroll to position [0, 0]
